Goal: Information Seeking & Learning: Learn about a topic

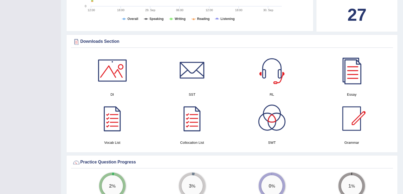
scroll to position [239, 0]
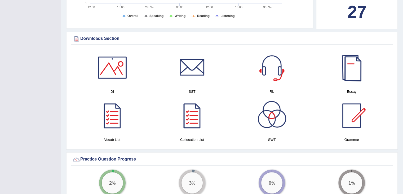
click at [356, 73] on div at bounding box center [351, 67] width 37 height 37
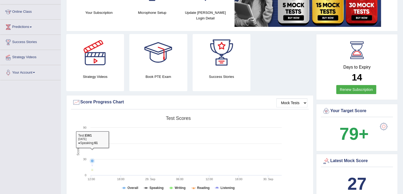
scroll to position [27, 0]
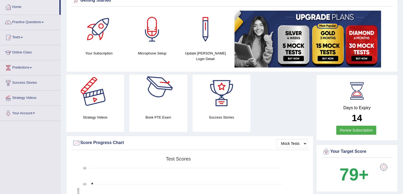
click at [88, 102] on div at bounding box center [95, 93] width 37 height 37
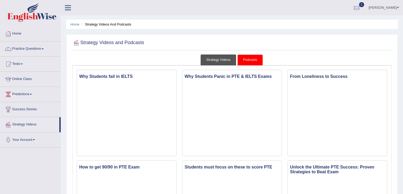
click at [225, 63] on link "Strategy Videos" at bounding box center [219, 59] width 36 height 11
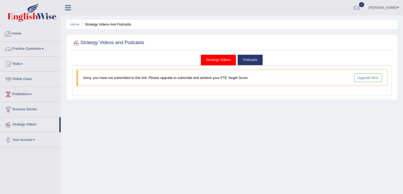
click at [23, 36] on link "Home" at bounding box center [30, 32] width 60 height 13
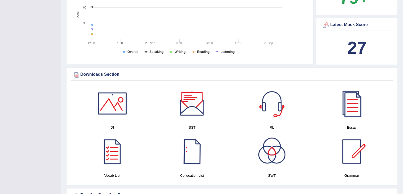
scroll to position [212, 0]
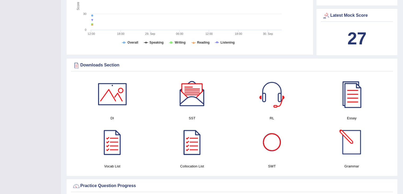
click at [353, 150] on div at bounding box center [351, 141] width 37 height 37
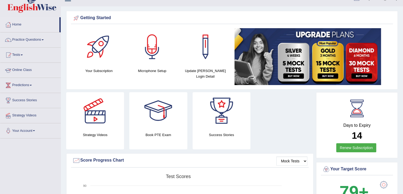
scroll to position [0, 0]
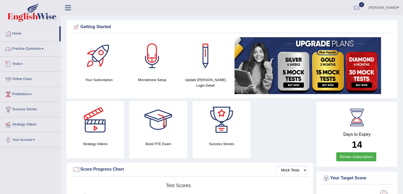
click at [19, 49] on link "Practice Questions" at bounding box center [30, 47] width 60 height 13
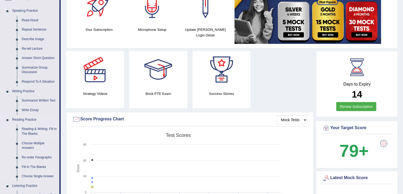
scroll to position [53, 0]
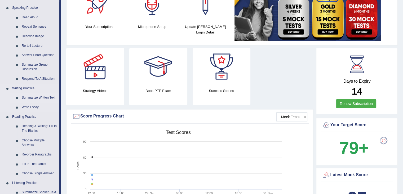
click at [34, 97] on link "Summarize Written Text" at bounding box center [39, 98] width 40 height 10
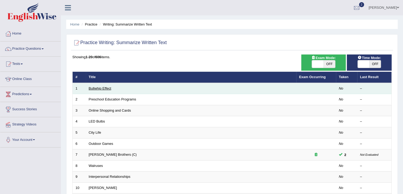
click at [93, 86] on link "Bullwhip Effect" at bounding box center [100, 88] width 23 height 4
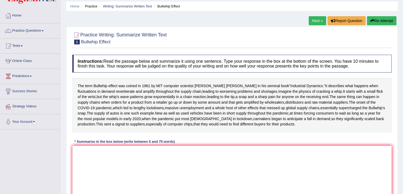
scroll to position [53, 0]
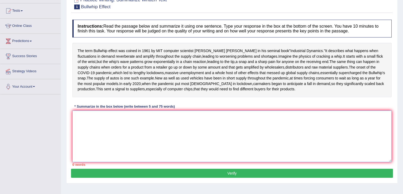
click at [102, 162] on textarea at bounding box center [232, 135] width 320 height 51
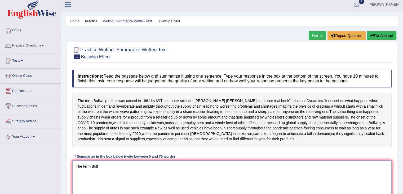
scroll to position [0, 0]
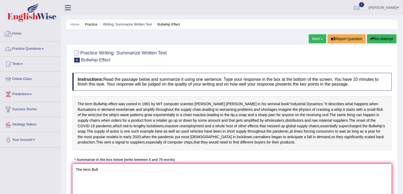
type textarea "The term Bull"
click at [22, 47] on link "Practice Questions" at bounding box center [30, 47] width 60 height 13
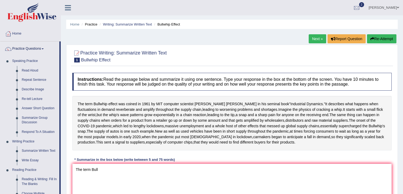
click at [23, 48] on link "Practice Questions" at bounding box center [29, 47] width 59 height 13
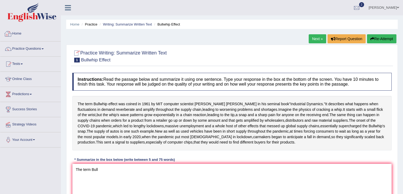
click at [20, 33] on link "Home" at bounding box center [30, 32] width 60 height 13
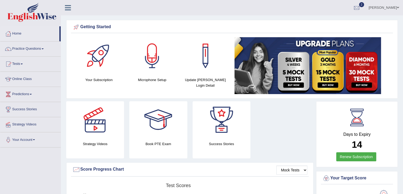
click at [22, 47] on link "Practice Questions" at bounding box center [30, 47] width 60 height 13
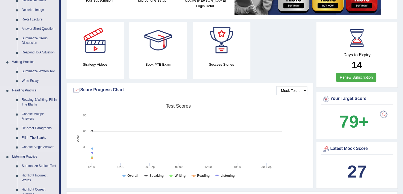
scroll to position [80, 0]
click at [34, 70] on link "Summarize Written Text" at bounding box center [39, 71] width 40 height 10
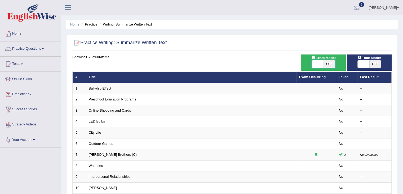
click at [317, 65] on span at bounding box center [318, 63] width 12 height 7
click at [314, 64] on span at bounding box center [318, 63] width 12 height 7
checkbox input "true"
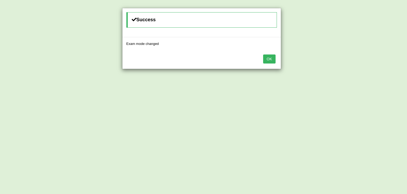
click at [273, 58] on button "OK" at bounding box center [269, 58] width 12 height 9
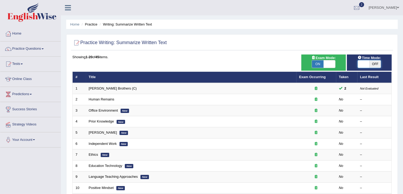
click at [361, 63] on span at bounding box center [364, 63] width 12 height 7
checkbox input "true"
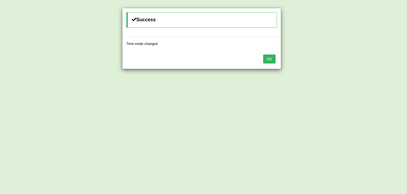
click at [270, 58] on button "OK" at bounding box center [269, 58] width 12 height 9
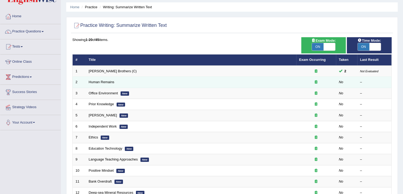
scroll to position [27, 0]
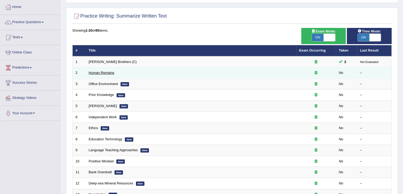
click at [100, 72] on link "Human Remains" at bounding box center [102, 73] width 26 height 4
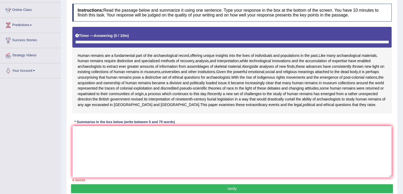
scroll to position [101, 0]
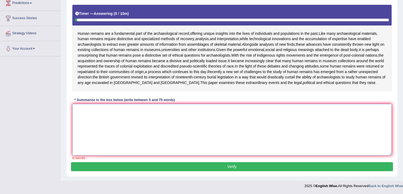
click at [97, 127] on textarea at bounding box center [232, 129] width 320 height 51
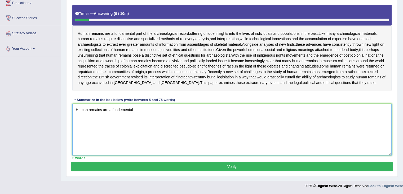
click at [122, 110] on textarea "Human remains are a fundemental" at bounding box center [232, 129] width 320 height 51
click at [148, 110] on textarea "Human remains are a fundamental" at bounding box center [232, 129] width 320 height 51
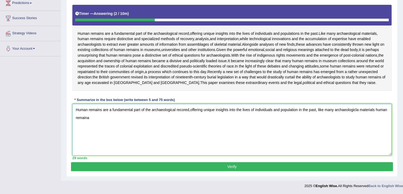
click at [319, 109] on textarea "Human remains are a fundamental part of the archaeological recored,offering uni…" at bounding box center [232, 129] width 320 height 51
click at [319, 108] on textarea "Human remains are a fundamental part of the archaeological recored,offering uni…" at bounding box center [232, 129] width 320 height 51
click at [325, 109] on textarea "Human remains are a fundamental part of the archaeological recored,offering uni…" at bounding box center [232, 129] width 320 height 51
click at [113, 118] on textarea "Human remains are a fundamental part of the archaeological recored,offering uni…" at bounding box center [232, 129] width 320 height 51
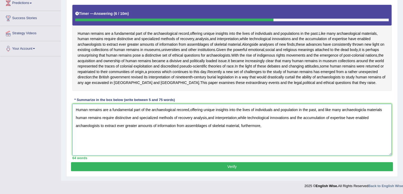
click at [113, 118] on textarea "Human remains are a fundamental part of the archaeological recored,offering uni…" at bounding box center [232, 129] width 320 height 51
click at [261, 125] on textarea "Human remains are a fundamental part of the archaeological recored,offering uni…" at bounding box center [232, 129] width 320 height 51
type textarea "Human remains are a fundamental part of the archaeological recored,offering uni…"
click at [259, 164] on button "Verify" at bounding box center [232, 166] width 322 height 9
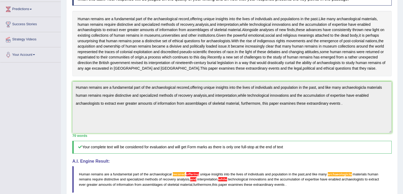
scroll to position [194, 0]
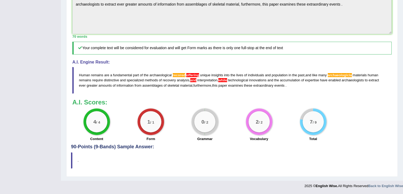
click at [392, 85] on div "Instructions: Read the passage below and summarize it using one sentence. Type …" at bounding box center [232, 15] width 322 height 258
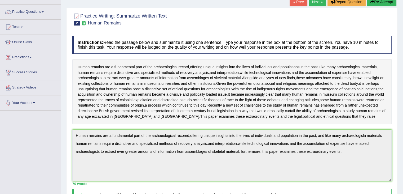
scroll to position [0, 0]
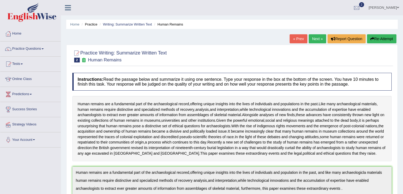
click at [314, 36] on link "Next »" at bounding box center [318, 38] width 18 height 9
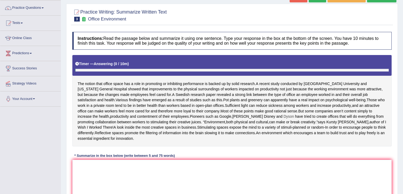
scroll to position [80, 0]
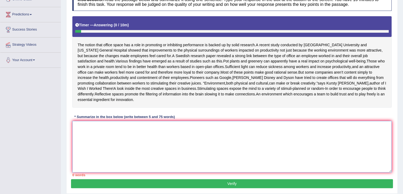
click at [141, 138] on textarea at bounding box center [232, 146] width 320 height 51
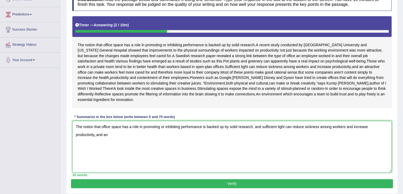
click at [97, 141] on textarea "The notion that office space has a role in promoting or inhibiting performance …" at bounding box center [232, 146] width 320 height 51
click at [95, 139] on textarea "The notion that office space has a role in promoting or inhibiting performance …" at bounding box center [232, 146] width 320 height 51
click at [98, 139] on textarea "The notion that office space has a role in promoting or inhibiting performance …" at bounding box center [232, 146] width 320 height 51
click at [97, 139] on textarea "The notion that office space has a role in promoting or inhibiting performance …" at bounding box center [232, 146] width 320 height 51
click at [118, 139] on textarea "The notion that office space has a role in promoting or inhibiting performance …" at bounding box center [232, 146] width 320 height 51
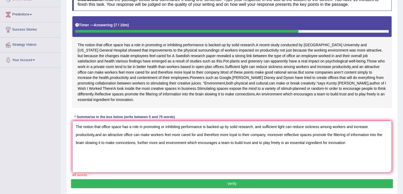
drag, startPoint x: 284, startPoint y: 138, endPoint x: 382, endPoint y: 141, distance: 97.6
click at [382, 141] on textarea "The notion that office space has a role in promoting or inhibiting performance …" at bounding box center [232, 146] width 320 height 51
click at [375, 139] on textarea "The notion that office space has a role in promoting or inhibiting performance …" at bounding box center [232, 146] width 320 height 51
click at [367, 139] on textarea "The notion that office space has a role in promoting or inhibiting performance …" at bounding box center [232, 146] width 320 height 51
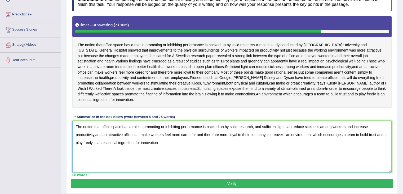
click at [168, 148] on textarea "The notion that office space has a role in promoting or inhibiting performance …" at bounding box center [232, 146] width 320 height 51
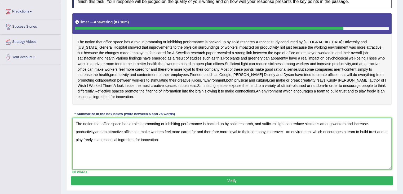
scroll to position [101, 0]
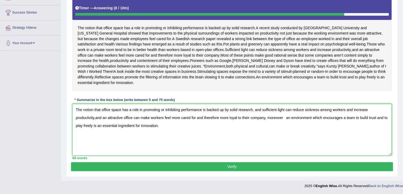
type textarea "The notion that office space has a role in promoting or inhibiting performance …"
click at [215, 166] on button "Verify" at bounding box center [232, 166] width 322 height 9
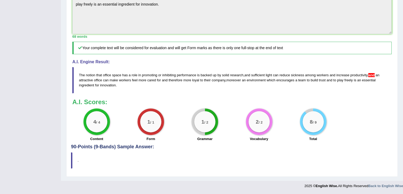
scroll to position [194, 0]
